Goal: Navigation & Orientation: Find specific page/section

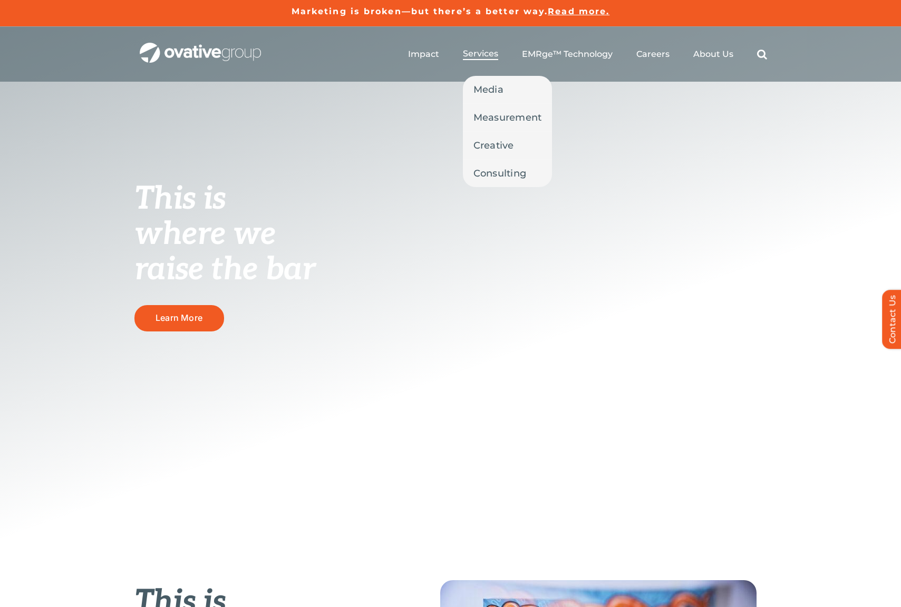
click at [474, 51] on span "Services" at bounding box center [480, 53] width 35 height 11
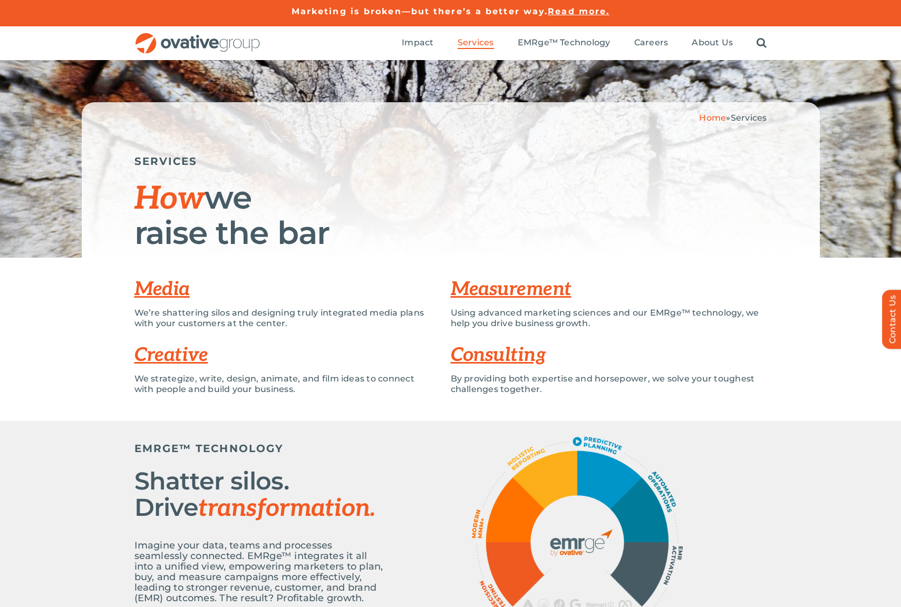
click at [259, 52] on img "OG_Full_horizontal_RGB" at bounding box center [197, 44] width 126 height 22
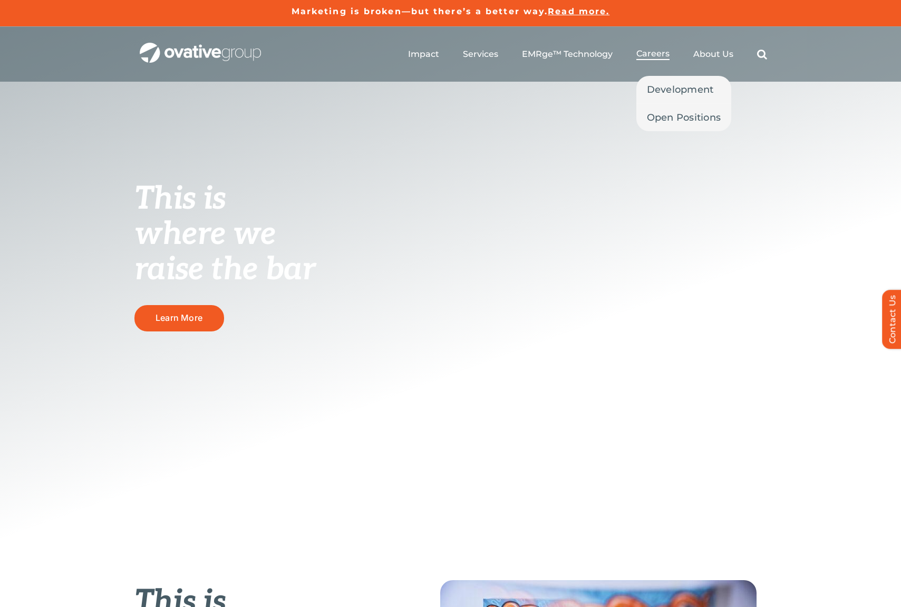
click at [655, 53] on span "Careers" at bounding box center [652, 53] width 33 height 11
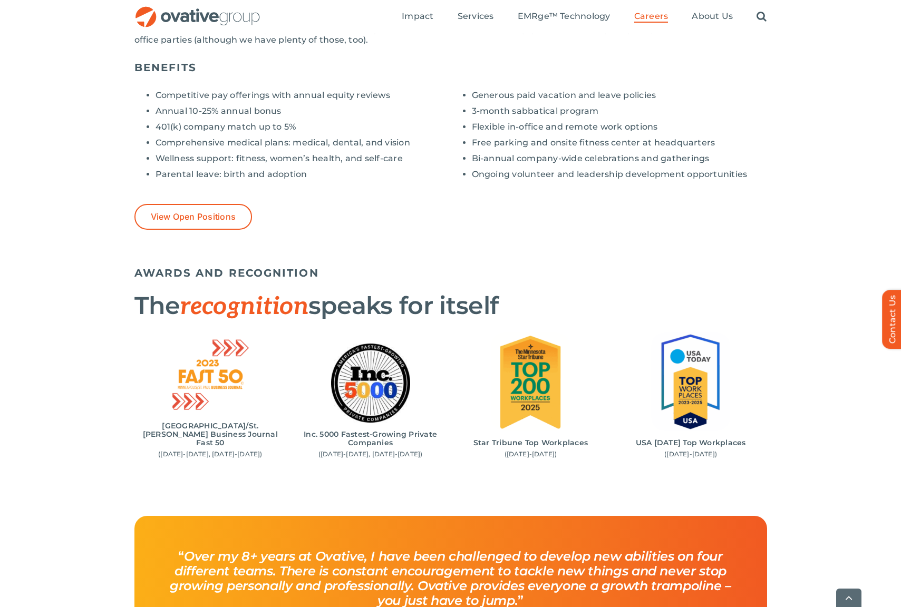
scroll to position [843, 0]
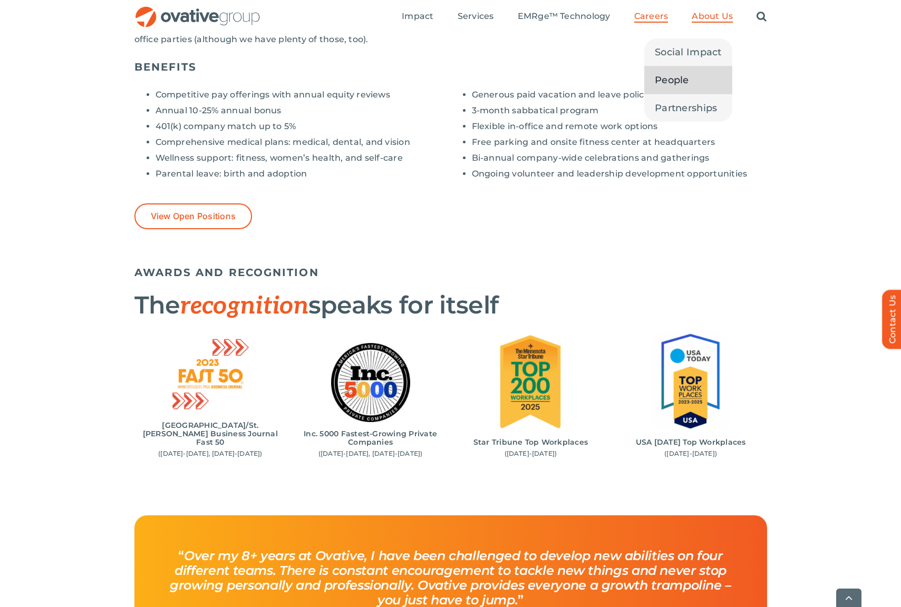
click at [681, 76] on span "People" at bounding box center [672, 80] width 34 height 15
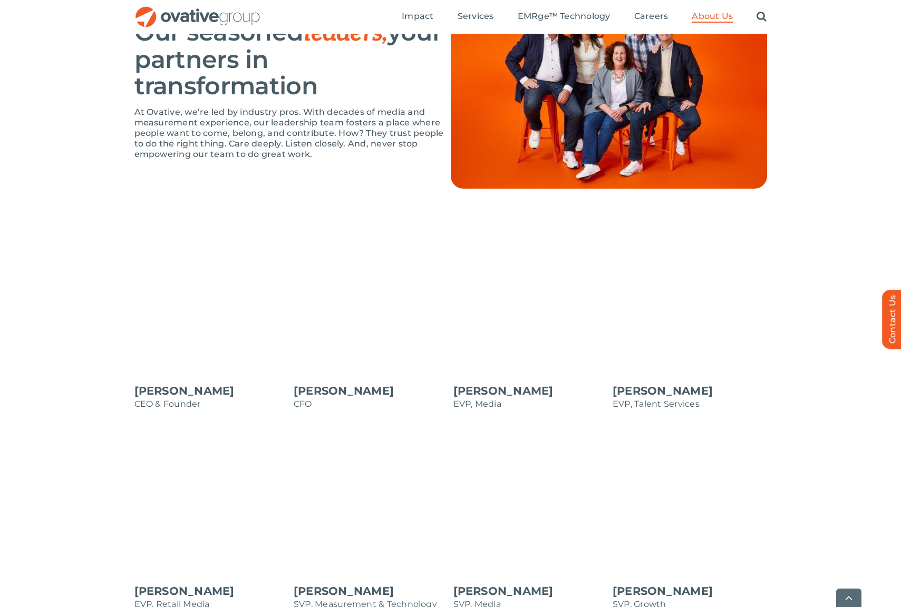
scroll to position [791, 0]
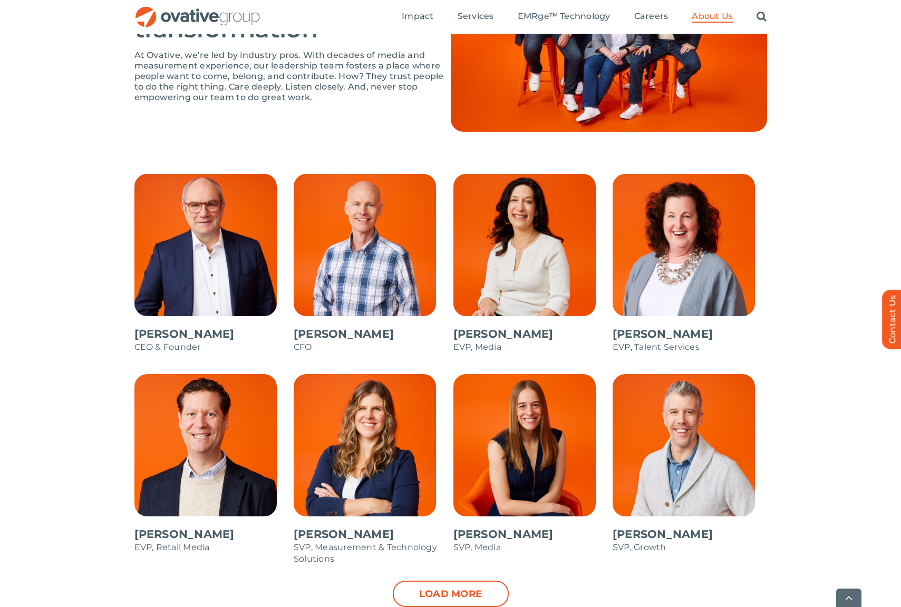
click at [182, 270] on span at bounding box center [211, 269] width 154 height 190
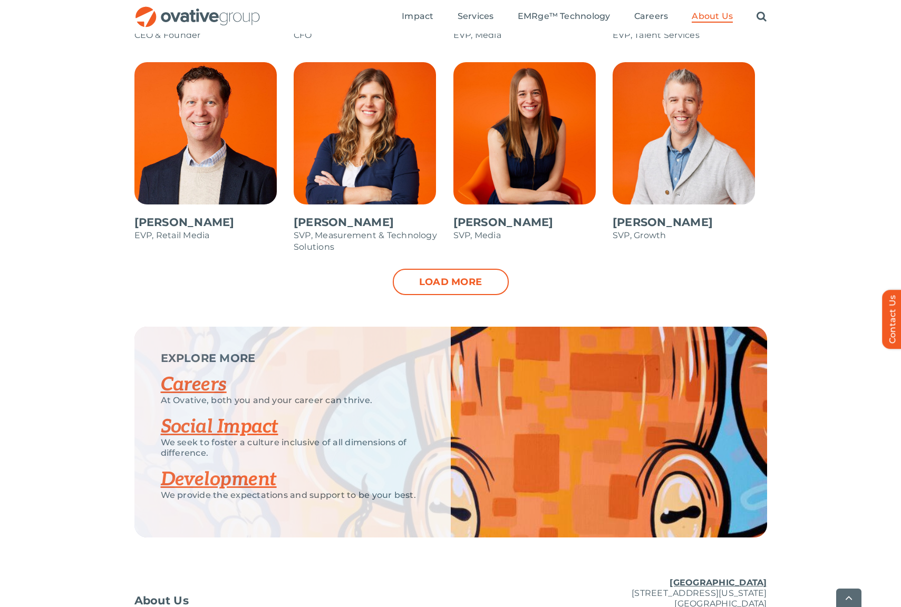
scroll to position [1212, 0]
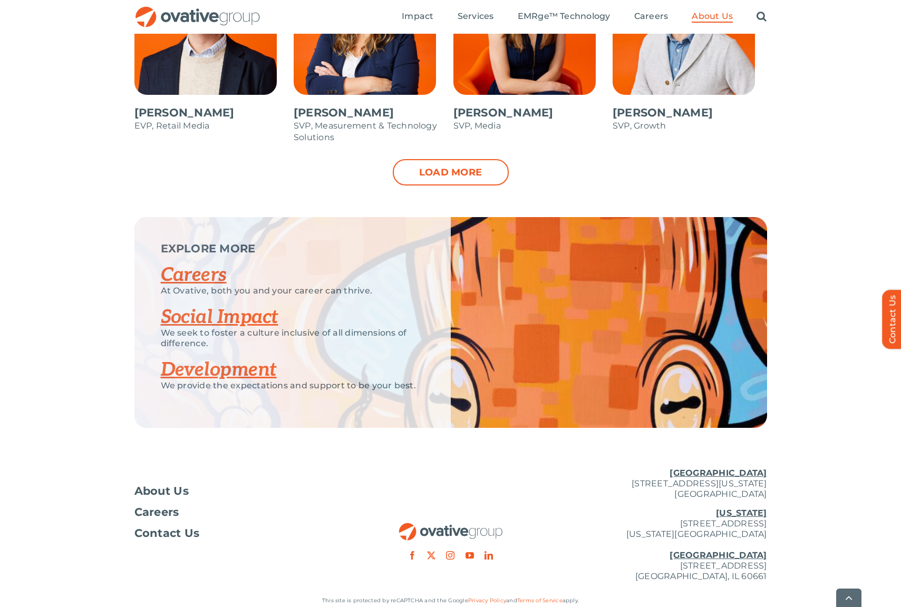
click at [187, 276] on link "Careers" at bounding box center [194, 275] width 66 height 23
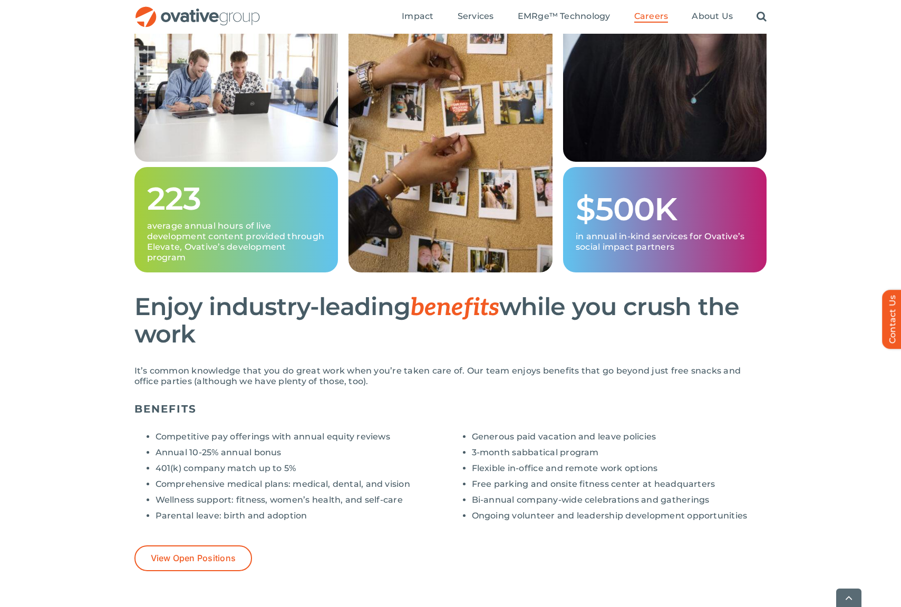
scroll to position [632, 0]
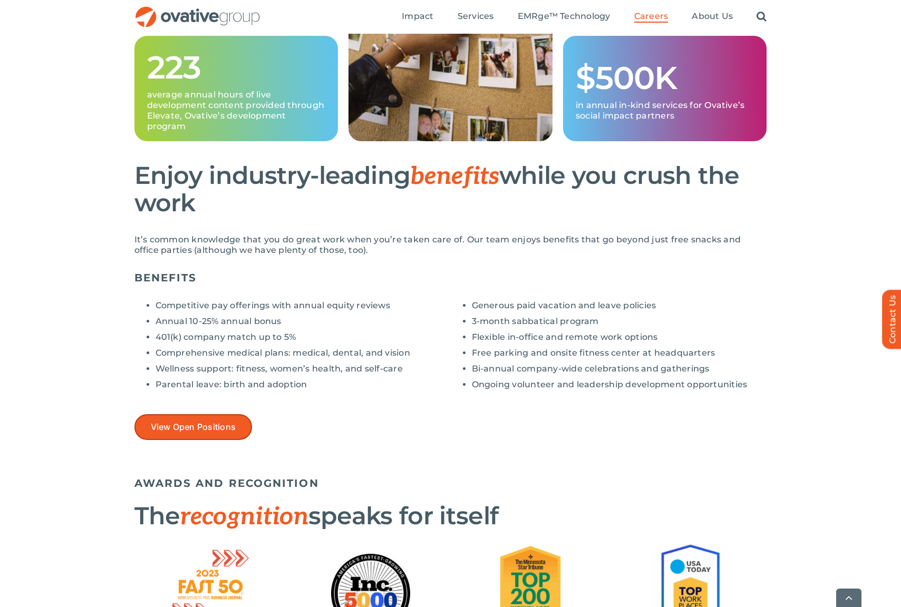
click at [207, 426] on span "View Open Positions" at bounding box center [193, 427] width 85 height 10
